Goal: Information Seeking & Learning: Learn about a topic

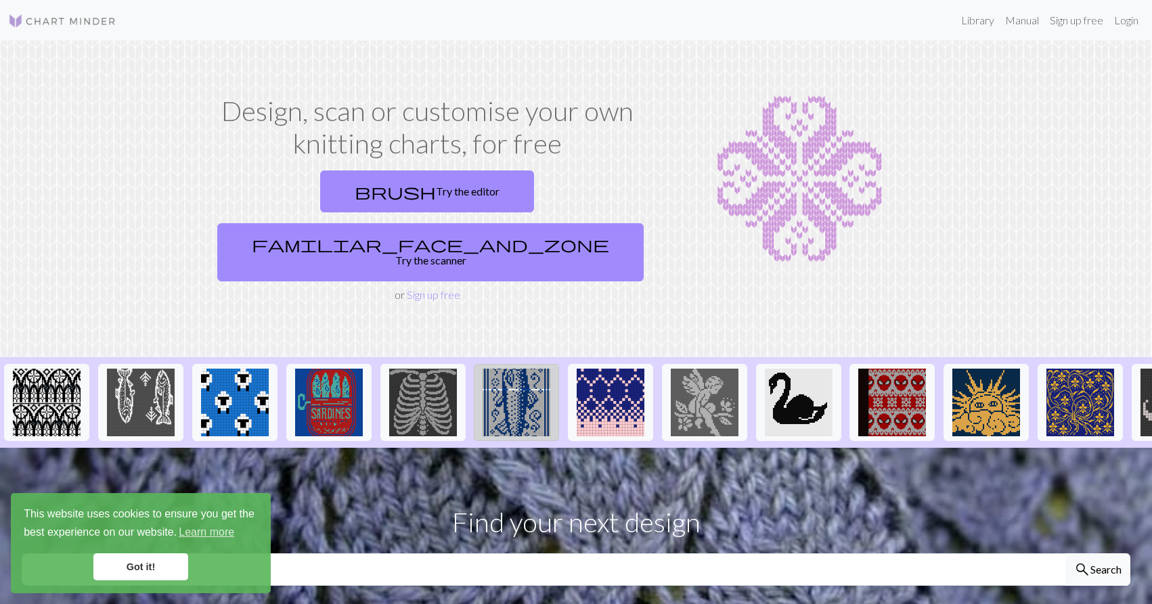
click at [529, 376] on img at bounding box center [516, 403] width 68 height 68
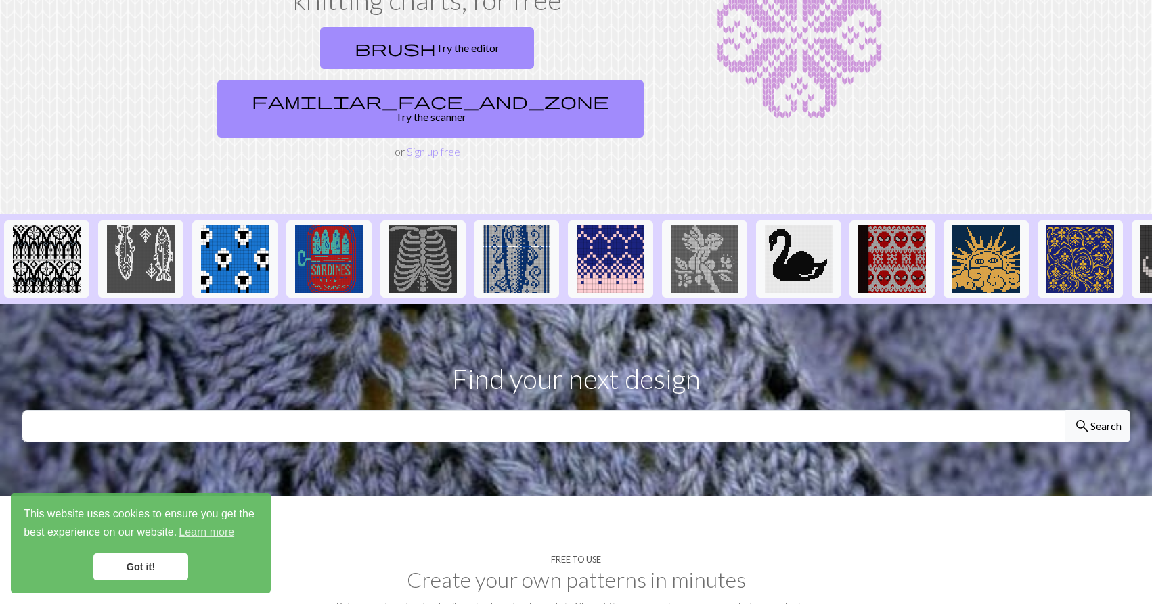
scroll to position [69, 0]
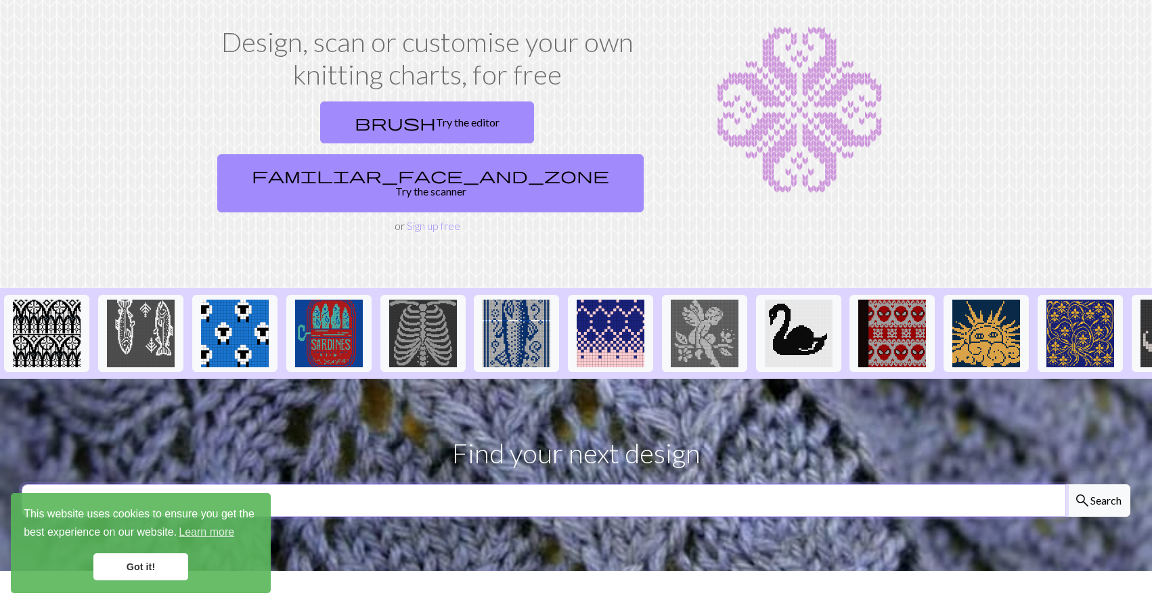
click at [674, 484] on input "text" at bounding box center [544, 500] width 1044 height 32
type input "dog"
click at [1065, 484] on button "search Search" at bounding box center [1097, 500] width 65 height 32
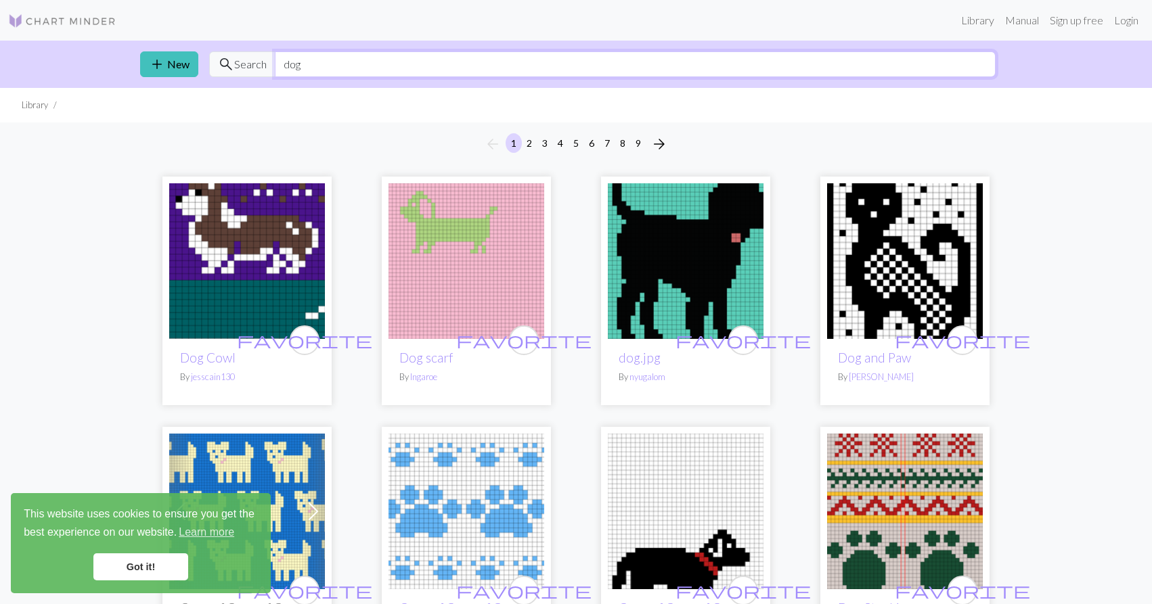
drag, startPoint x: 316, startPoint y: 71, endPoint x: 253, endPoint y: 66, distance: 63.1
click at [275, 66] on input "dog" at bounding box center [635, 64] width 721 height 26
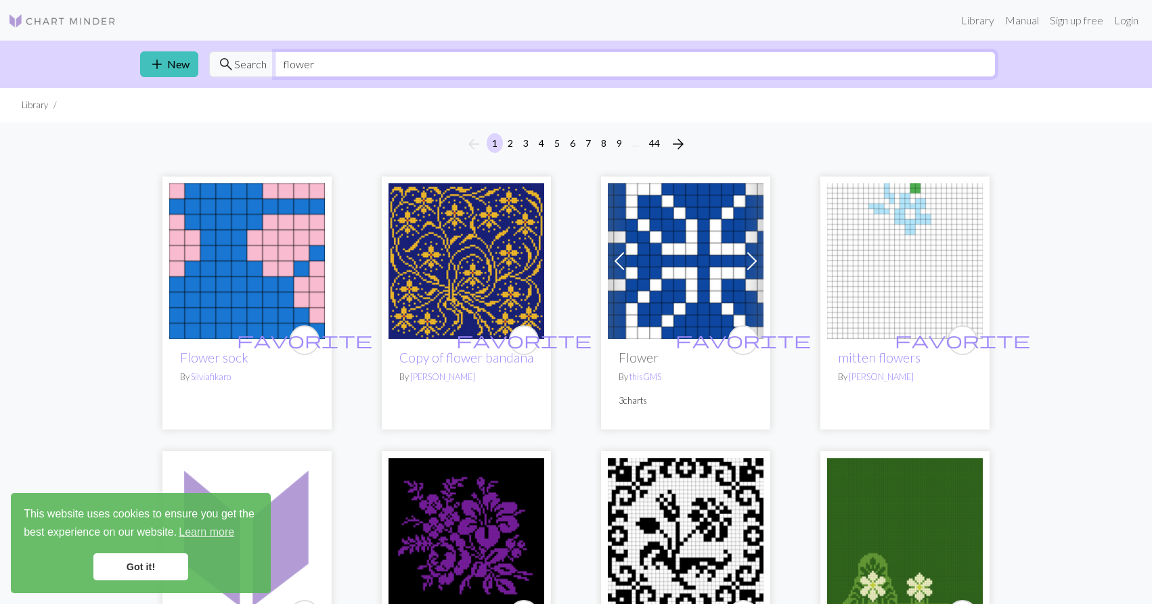
drag, startPoint x: 544, startPoint y: 62, endPoint x: 279, endPoint y: 64, distance: 265.3
click at [279, 64] on input "flower" at bounding box center [635, 64] width 721 height 26
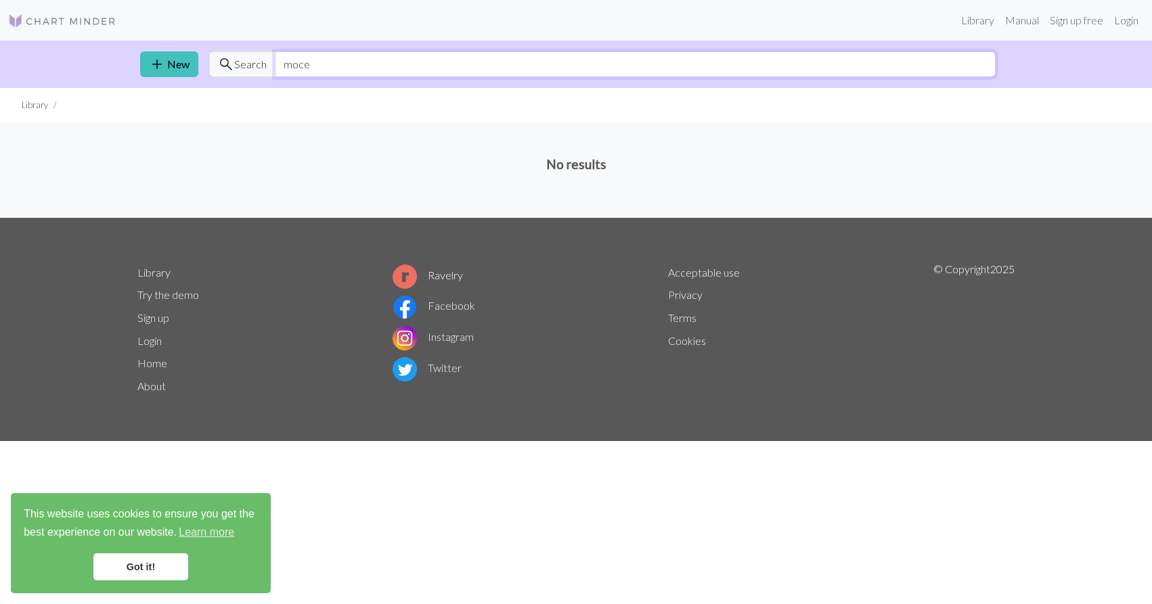
drag, startPoint x: 324, startPoint y: 62, endPoint x: 289, endPoint y: 66, distance: 35.5
click at [289, 66] on input "moce" at bounding box center [635, 64] width 721 height 26
type input "moose"
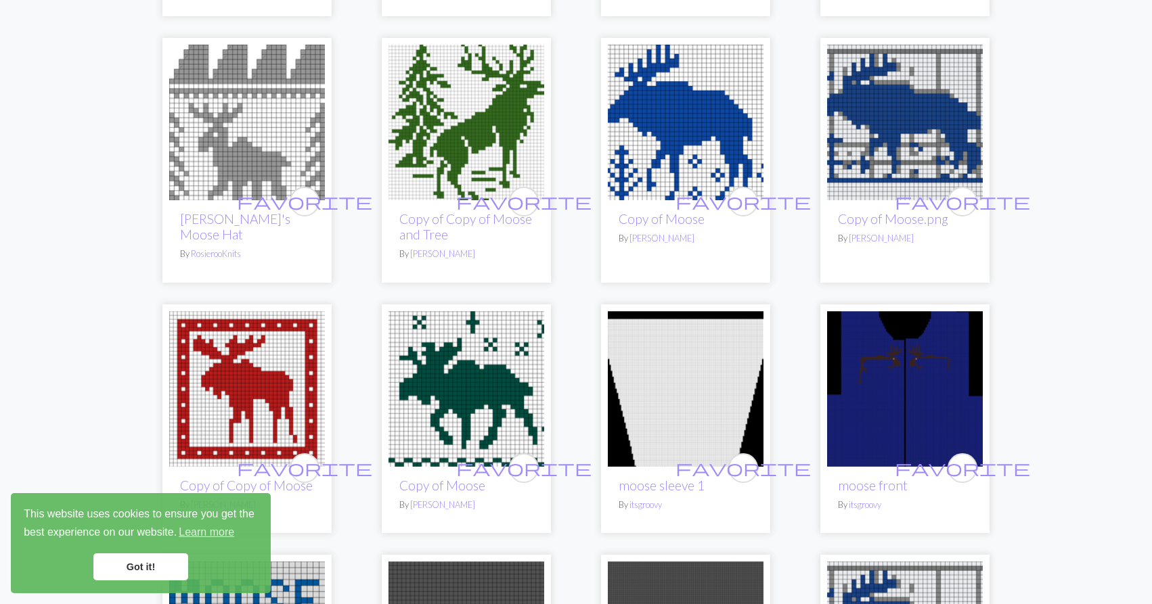
scroll to position [414, 0]
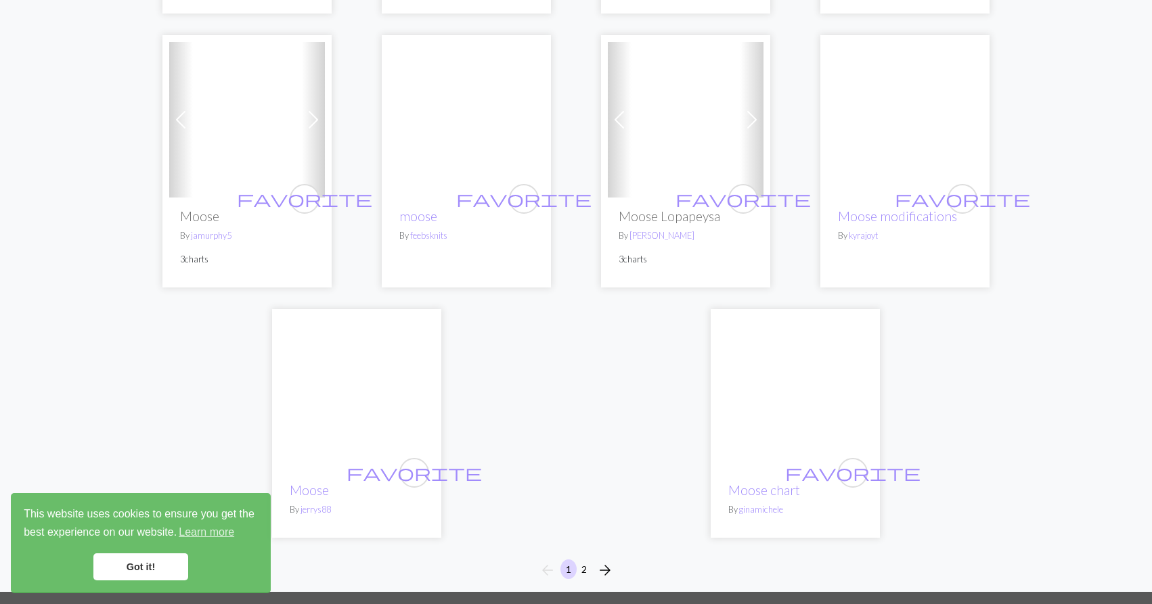
scroll to position [3106, 0]
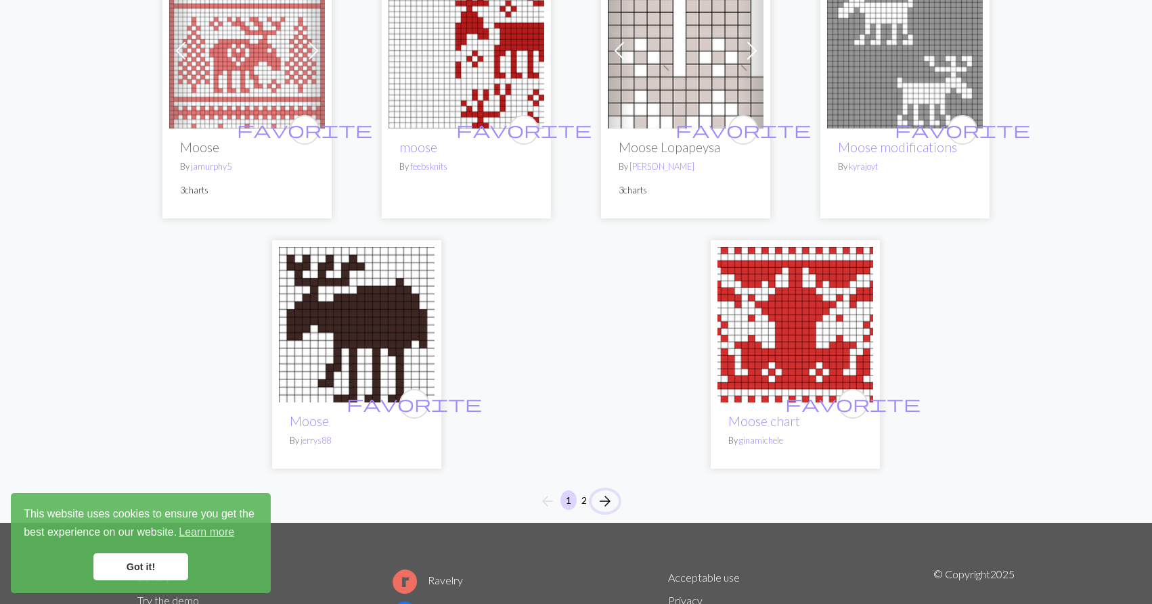
click at [598, 492] on span "arrow_forward" at bounding box center [605, 501] width 16 height 19
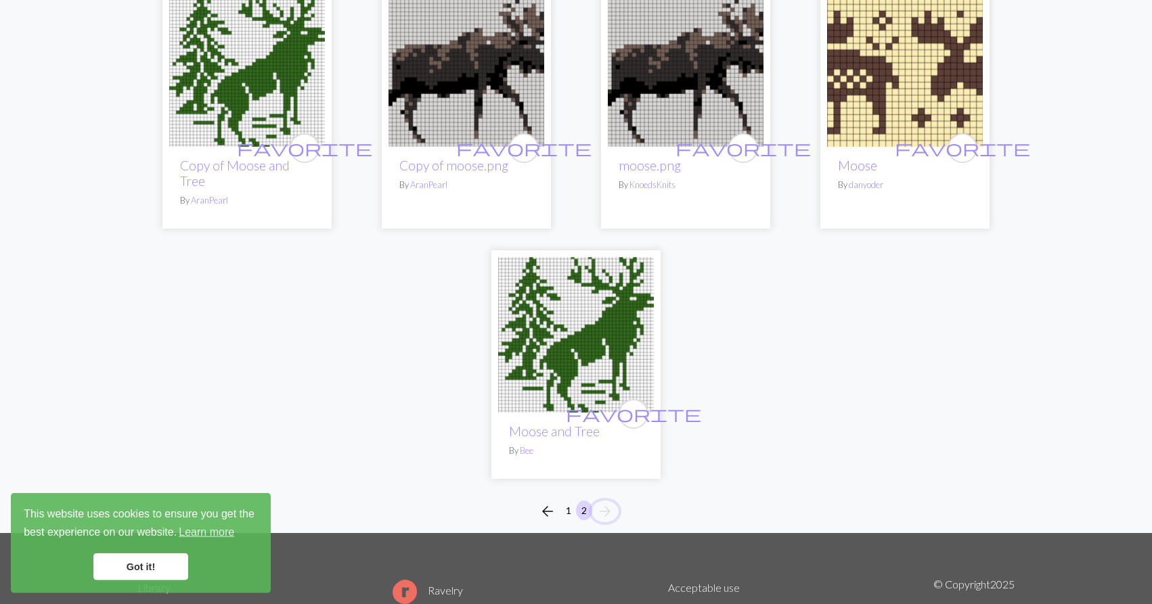
scroll to position [1311, 0]
